Goal: Information Seeking & Learning: Understand process/instructions

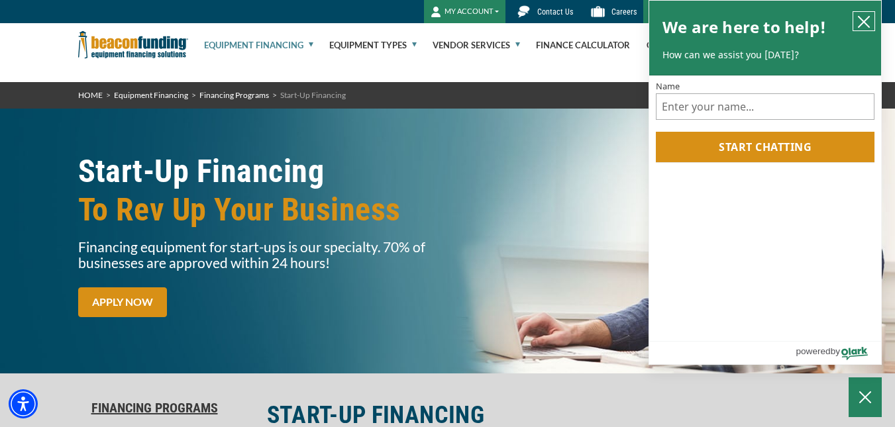
click at [865, 20] on icon "close chatbox" at bounding box center [864, 22] width 11 height 11
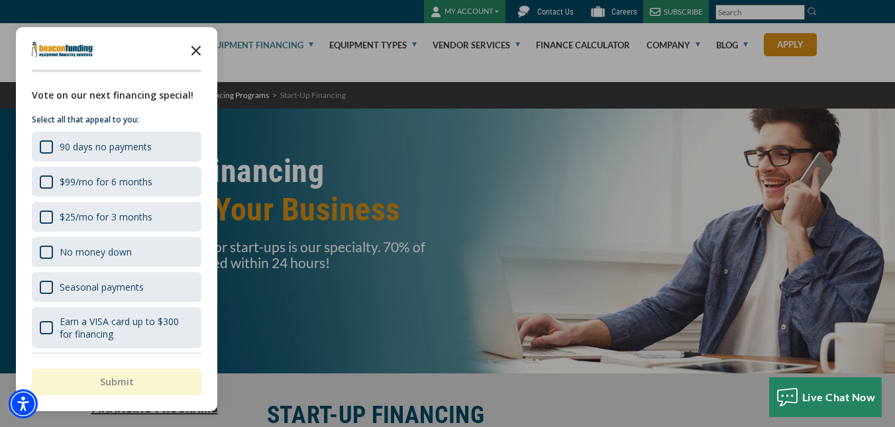
click at [189, 50] on icon "Close the survey" at bounding box center [196, 49] width 27 height 27
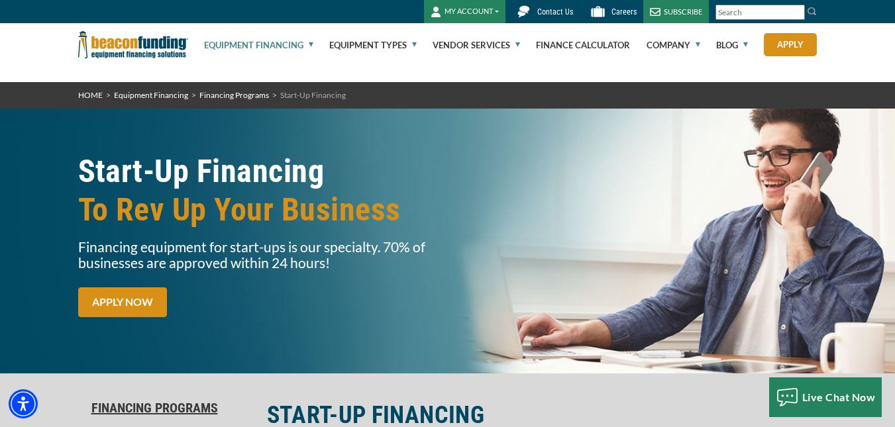
click at [252, 46] on link "Equipment Financing" at bounding box center [258, 45] width 109 height 42
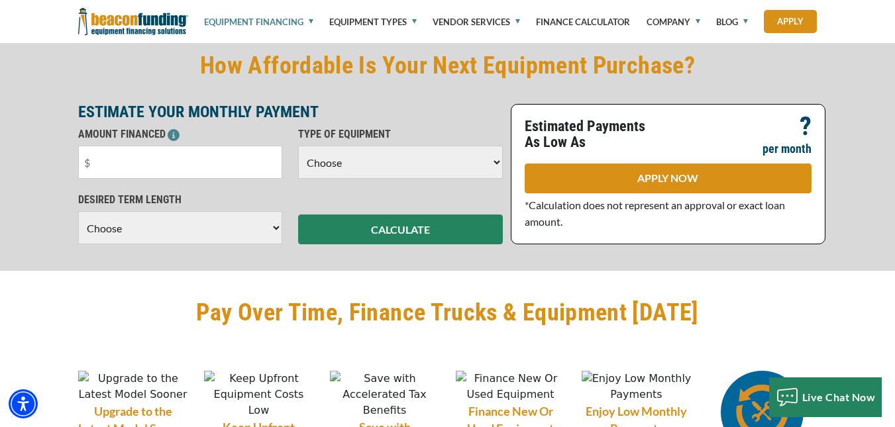
scroll to position [981, 0]
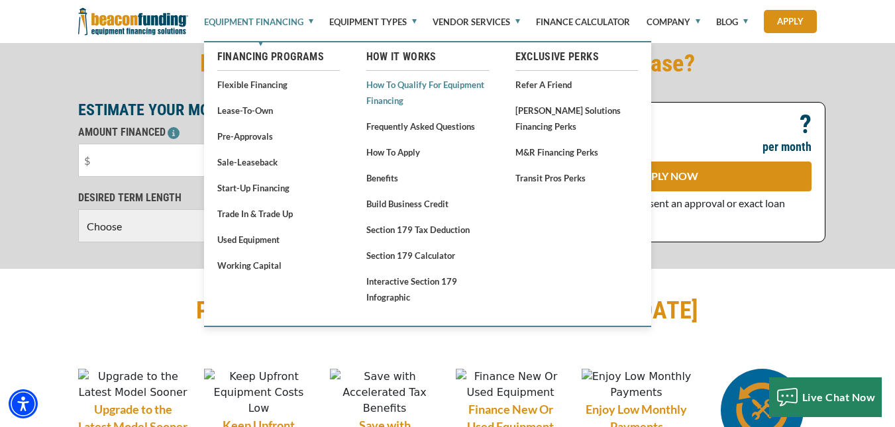
click at [386, 92] on link "How to Qualify for Equipment Financing" at bounding box center [427, 92] width 123 height 32
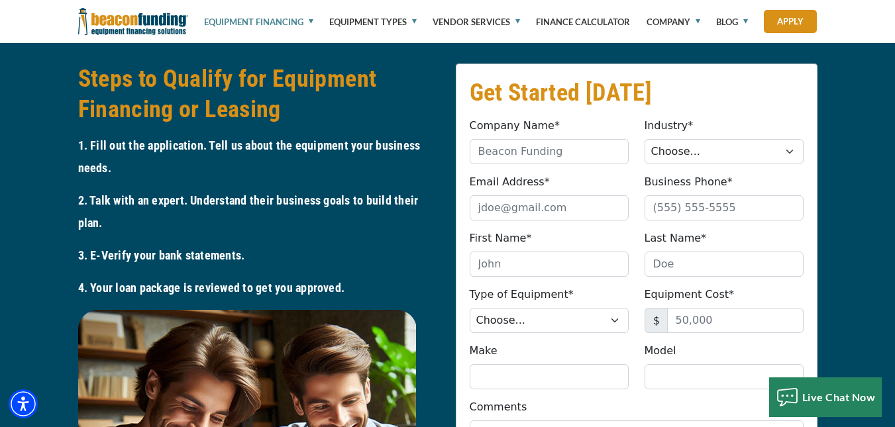
scroll to position [2412, 0]
